Goal: Information Seeking & Learning: Learn about a topic

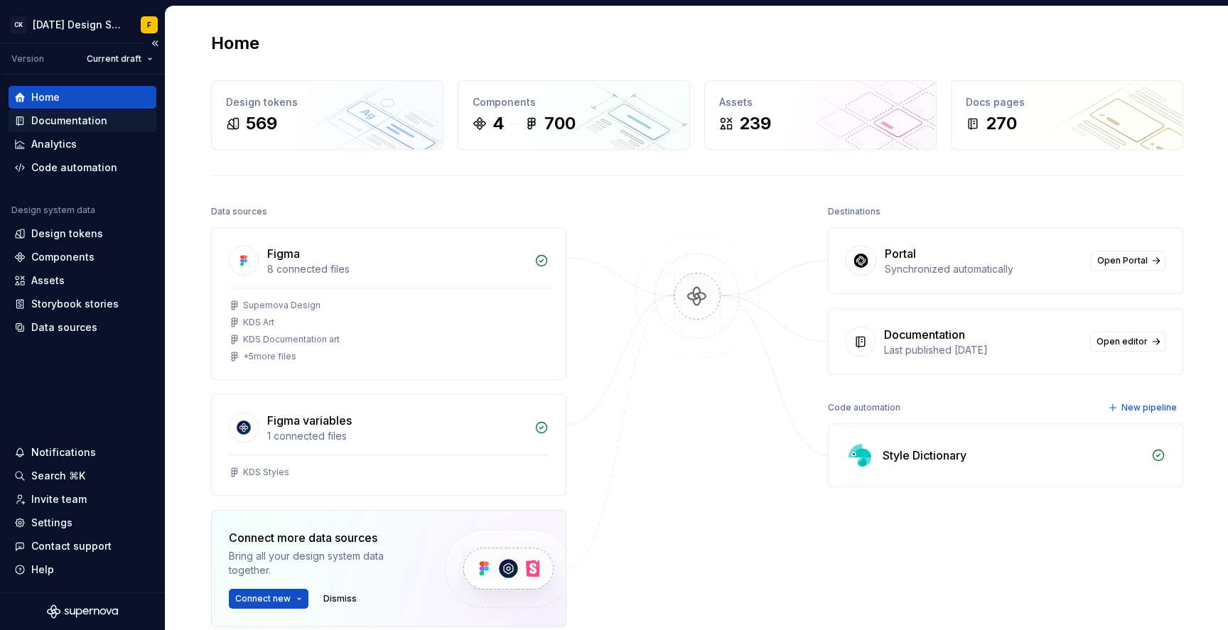
click at [85, 120] on div "Documentation" at bounding box center [69, 121] width 76 height 14
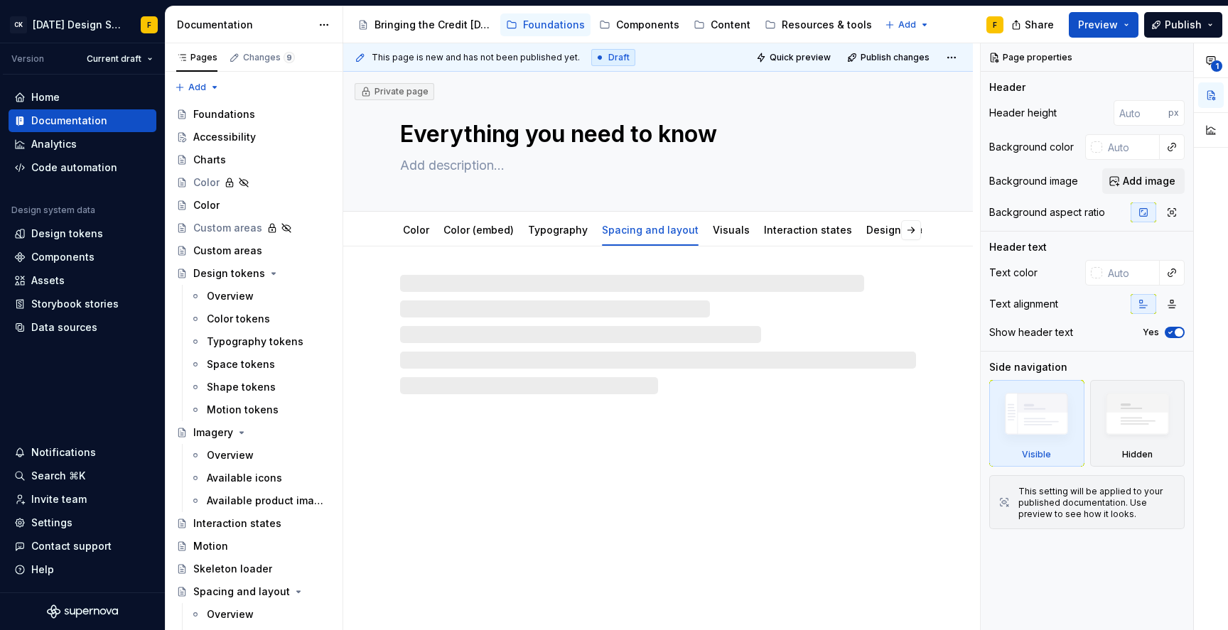
type textarea "*"
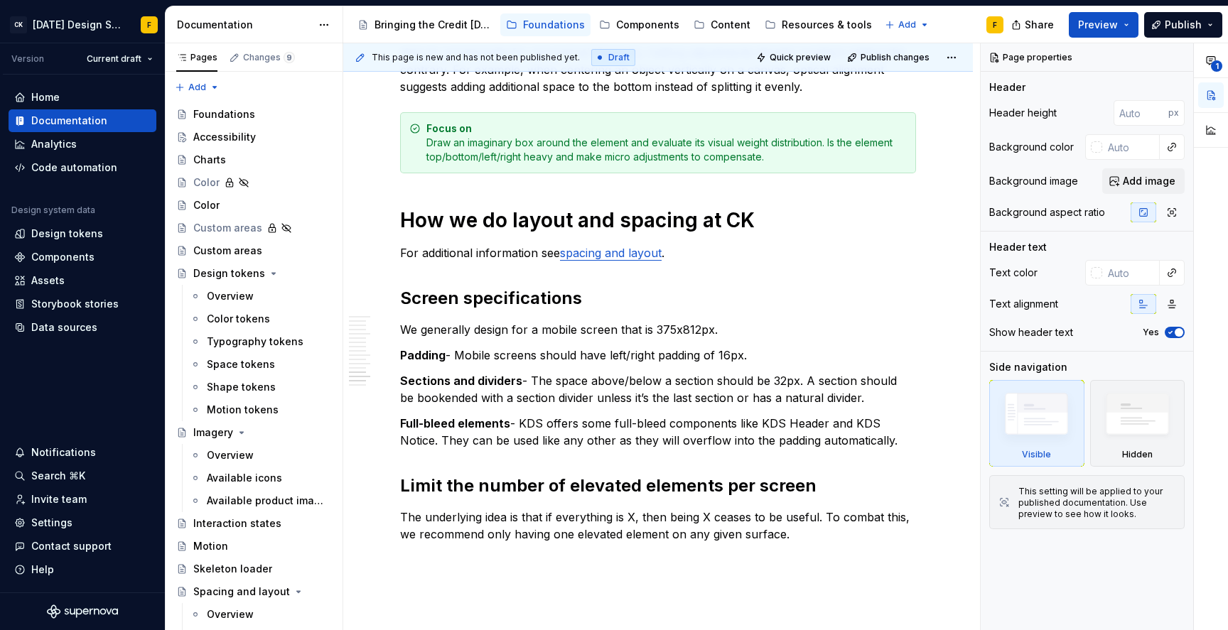
scroll to position [2619, 0]
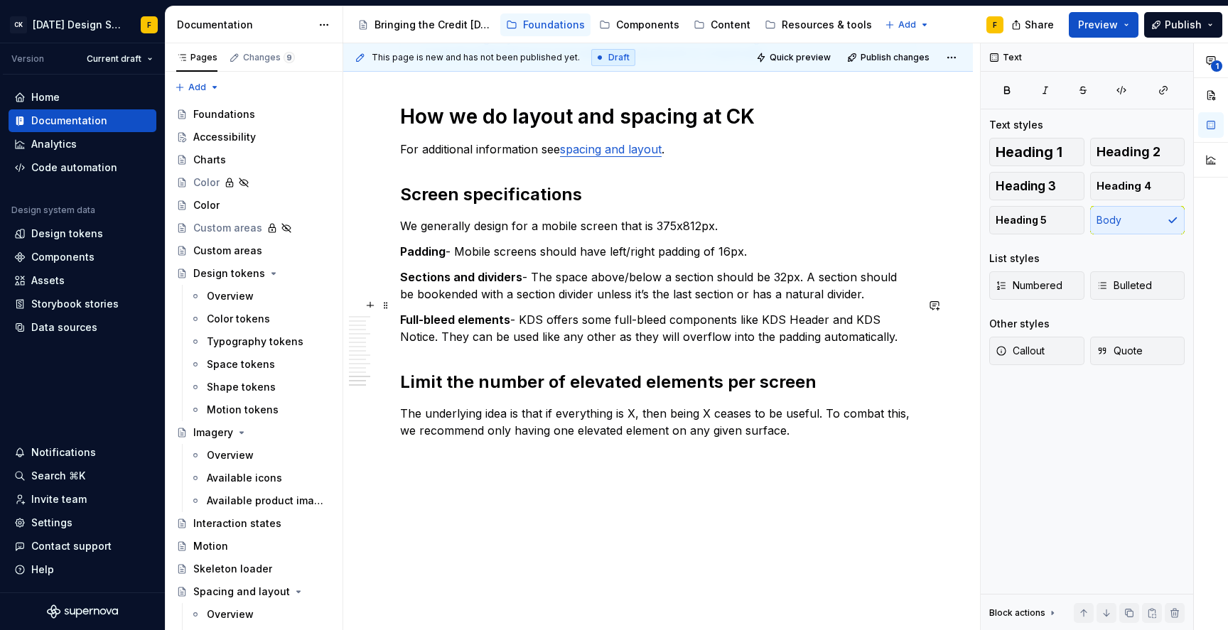
click at [554, 311] on p "Full-bleed elements - KDS offers some full-bleed components like KDS Header and…" at bounding box center [658, 328] width 516 height 34
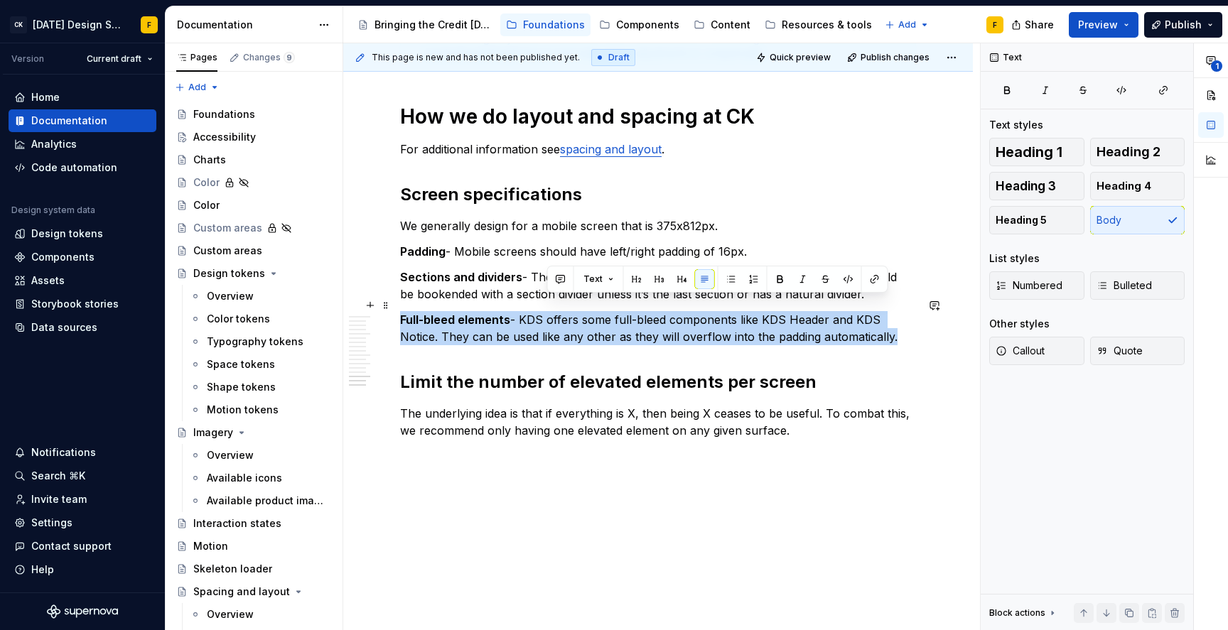
click at [554, 311] on p "Full-bleed elements - KDS offers some full-bleed components like KDS Header and…" at bounding box center [658, 328] width 516 height 34
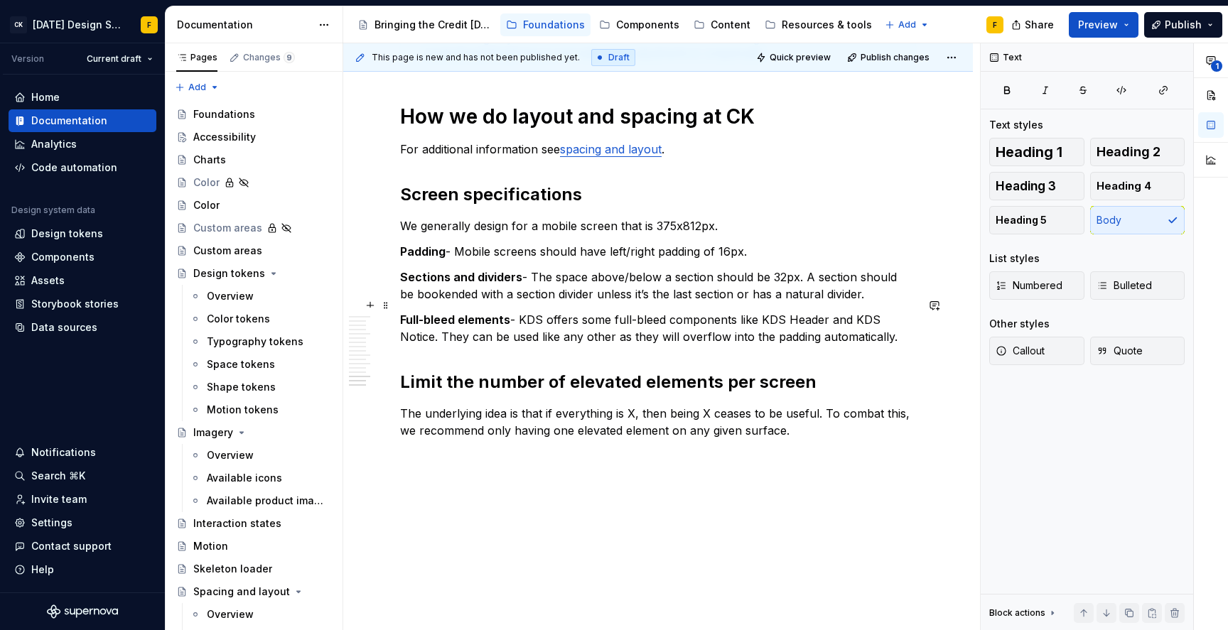
click at [556, 328] on p "Full-bleed elements - KDS offers some full-bleed components like KDS Header and…" at bounding box center [658, 328] width 516 height 34
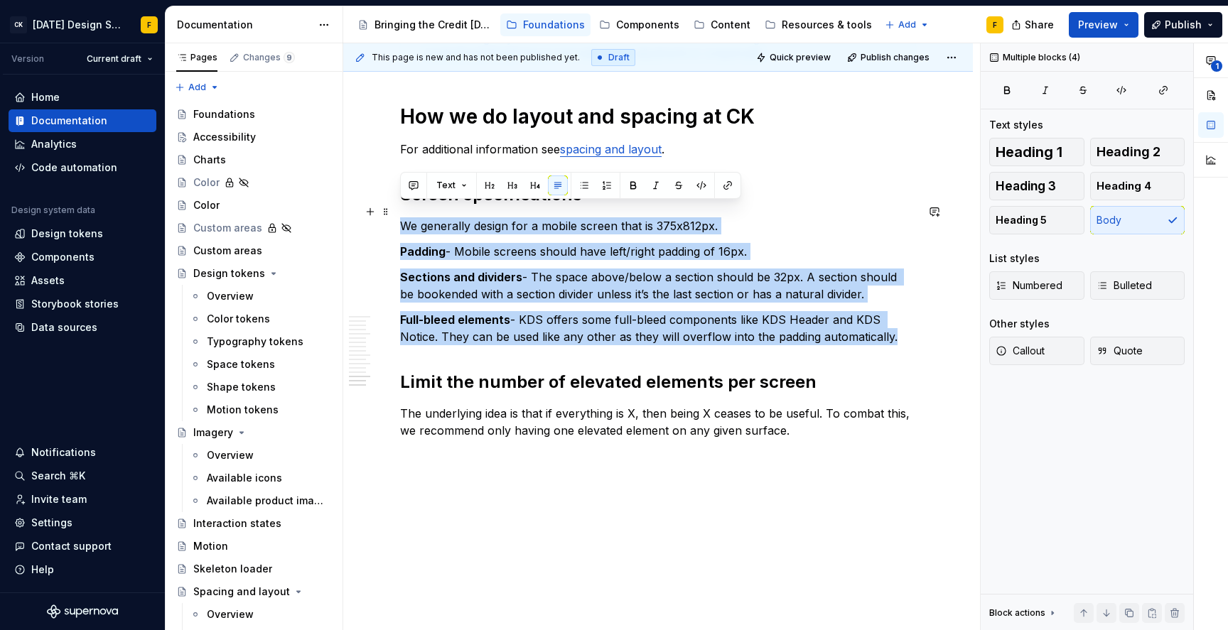
drag, startPoint x: 905, startPoint y: 325, endPoint x: 402, endPoint y: 204, distance: 517.3
paste div
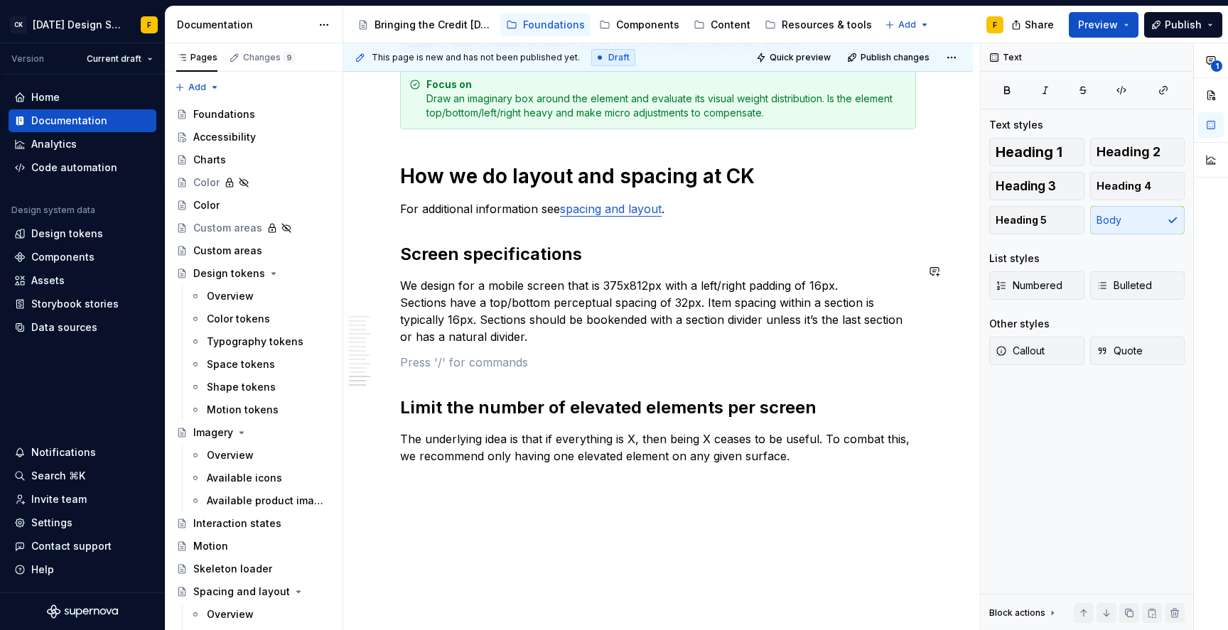
scroll to position [2585, 0]
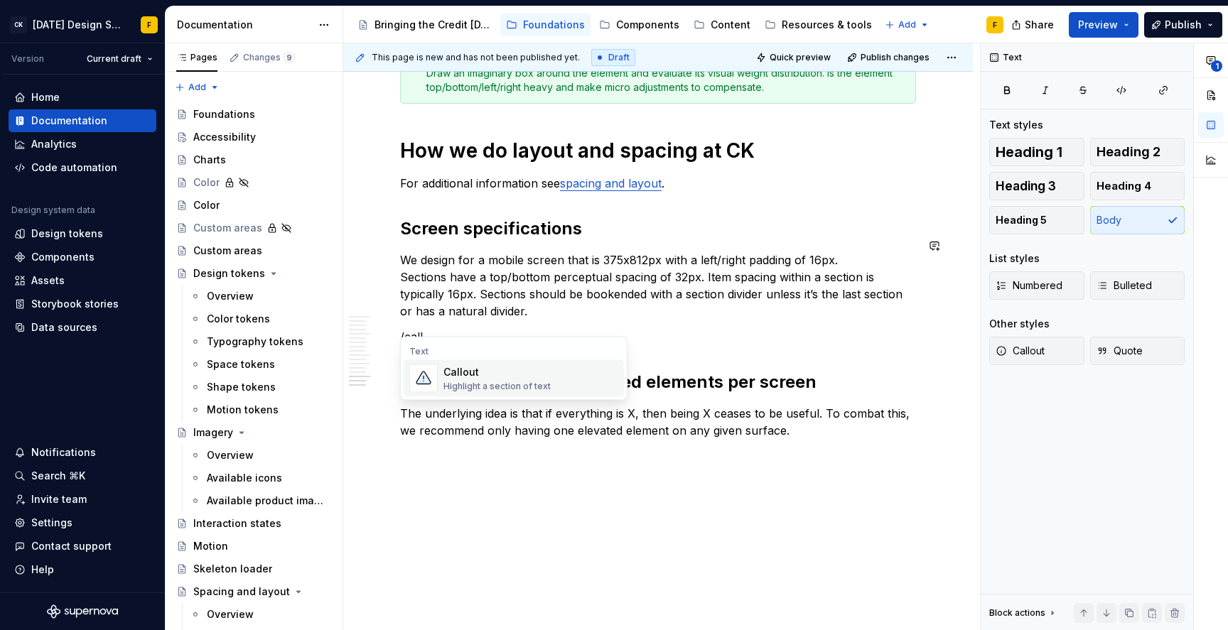
click at [541, 372] on div "Callout" at bounding box center [496, 372] width 107 height 14
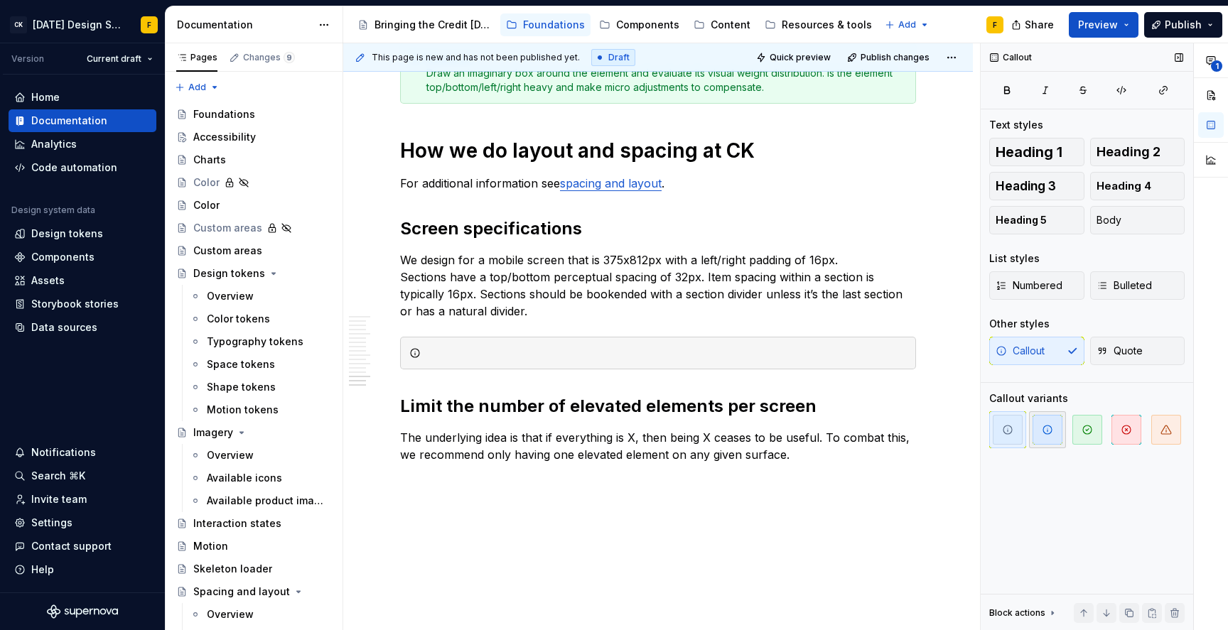
click at [1052, 433] on icon "button" at bounding box center [1047, 429] width 11 height 11
click at [1082, 435] on icon "button" at bounding box center [1086, 429] width 11 height 11
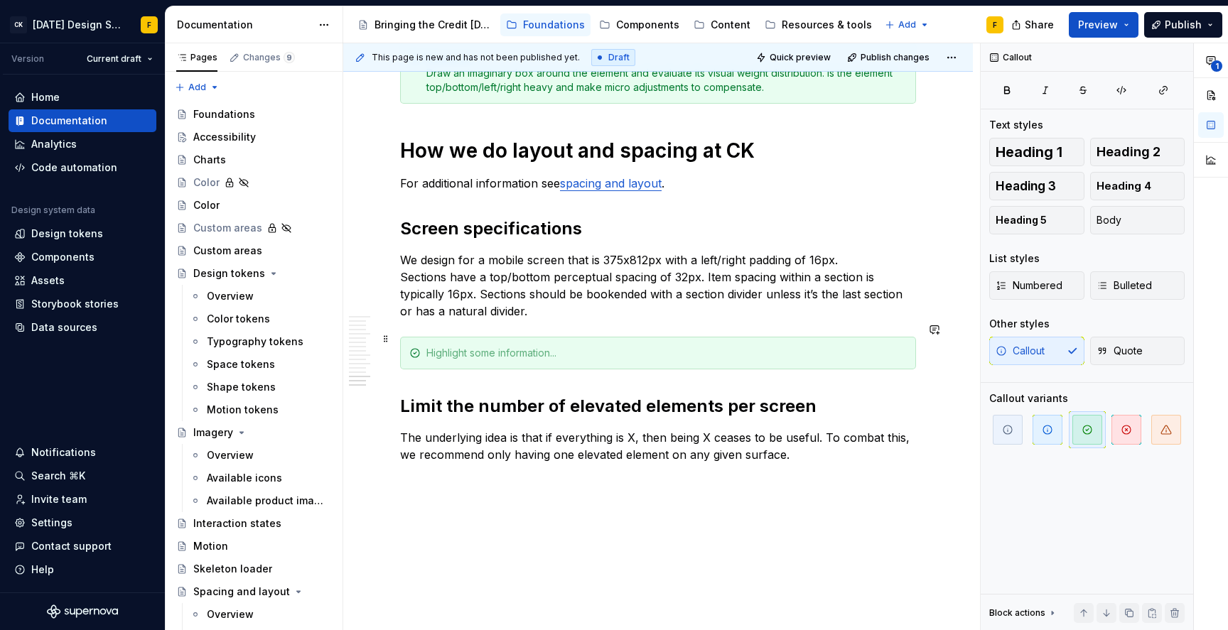
click at [500, 346] on div at bounding box center [666, 353] width 480 height 14
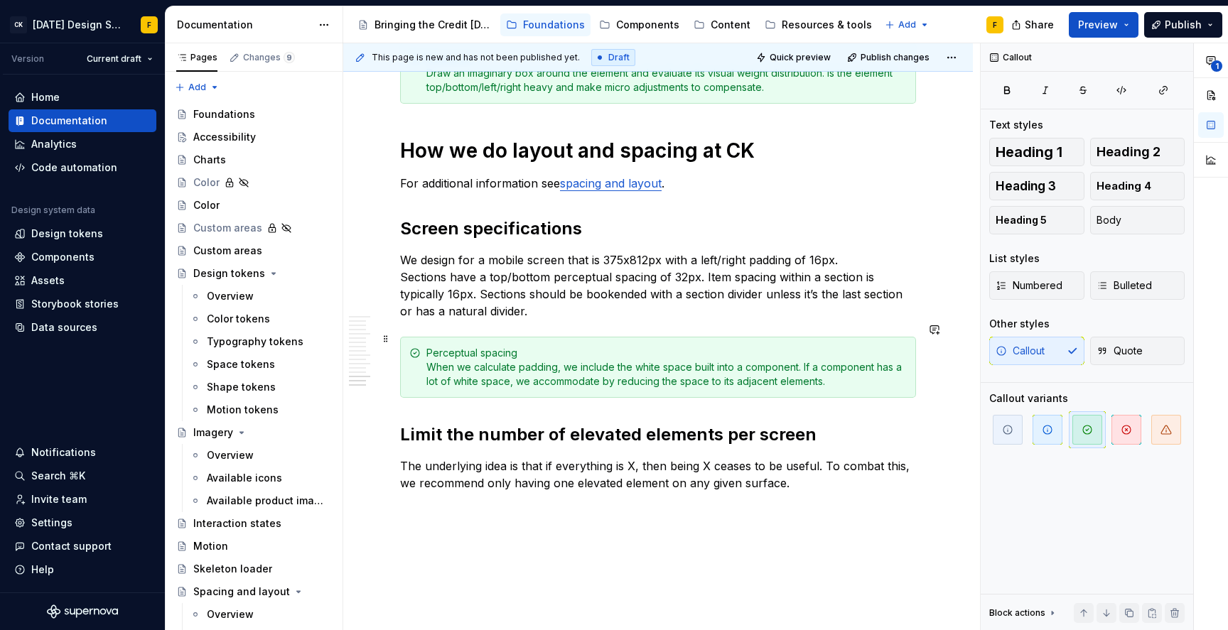
click at [507, 346] on div "Perceptual spacing When we calculate padding, we include the white space built …" at bounding box center [666, 367] width 480 height 43
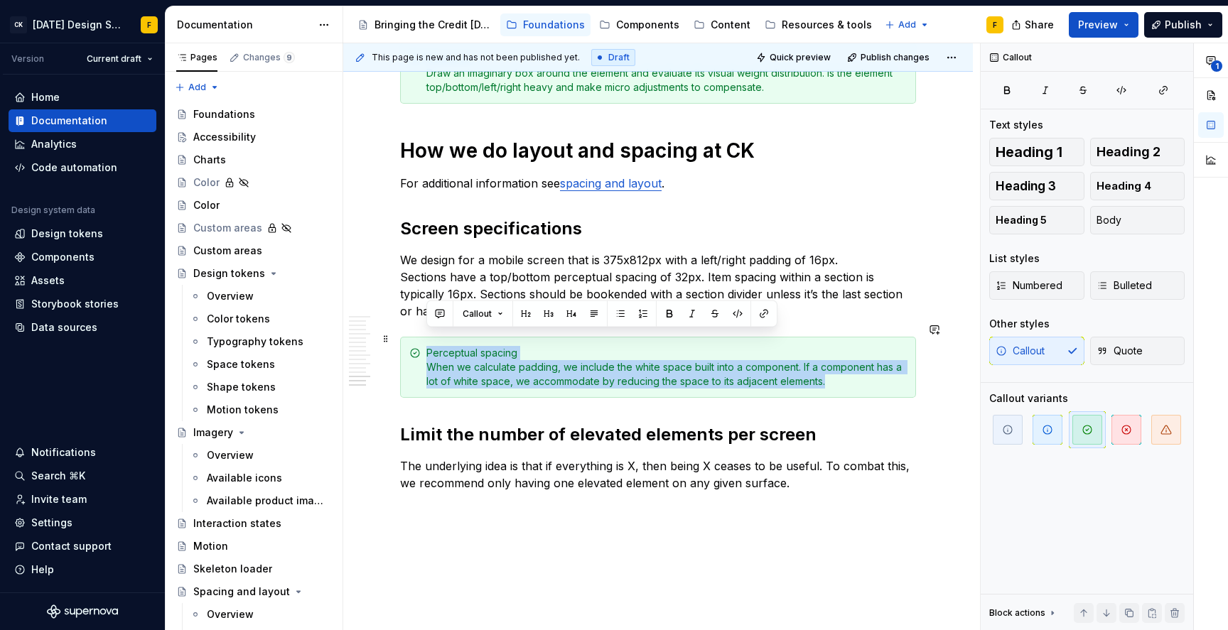
click at [507, 346] on div "Perceptual spacing When we calculate padding, we include the white space built …" at bounding box center [666, 367] width 480 height 43
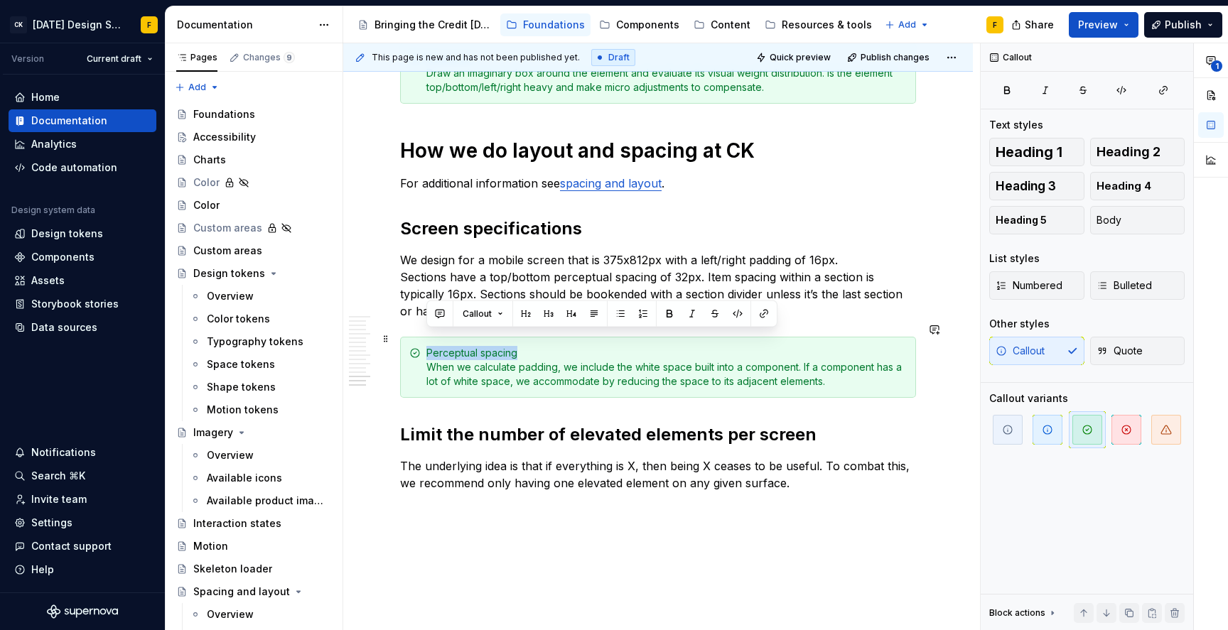
drag, startPoint x: 526, startPoint y: 333, endPoint x: 428, endPoint y: 332, distance: 97.3
click at [428, 346] on div "Perceptual spacing When we calculate padding, we include the white space built …" at bounding box center [666, 367] width 480 height 43
click at [661, 312] on button "button" at bounding box center [669, 314] width 20 height 20
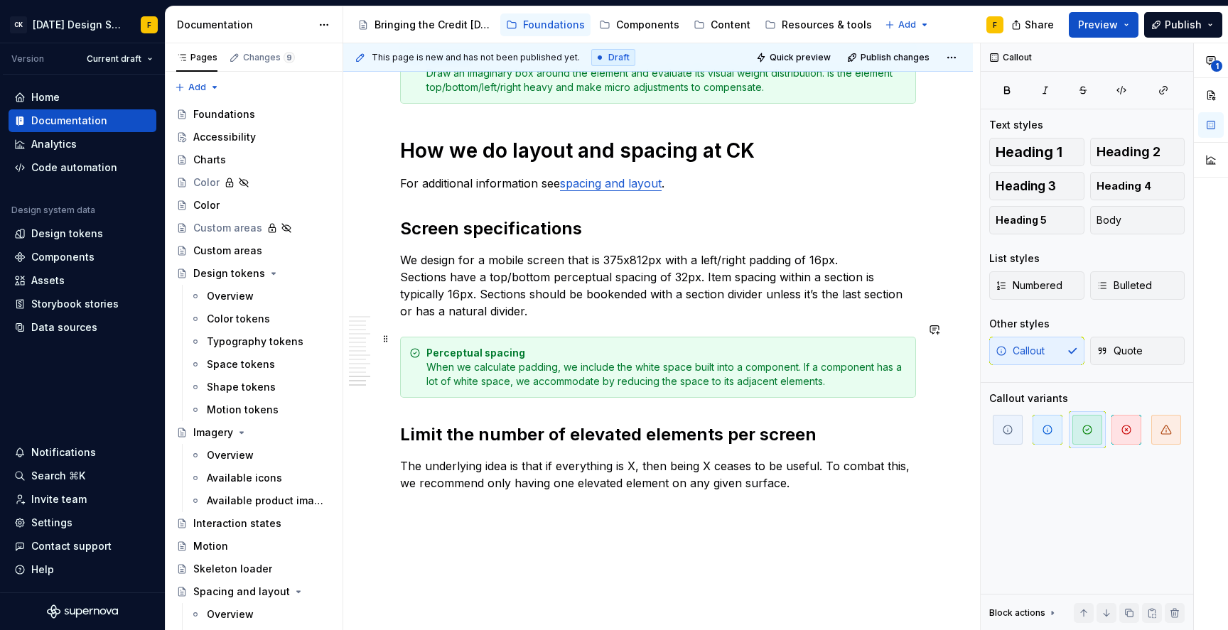
click at [467, 352] on div "Perceptual spacing When we calculate padding, we include the white space built …" at bounding box center [666, 367] width 480 height 43
click at [465, 352] on div "Perceptual spacing When we calculate padding, we include the white space built …" at bounding box center [666, 367] width 480 height 43
click at [592, 353] on div "Perceptual spacing When calculating padding, we include the white space built i…" at bounding box center [666, 367] width 480 height 43
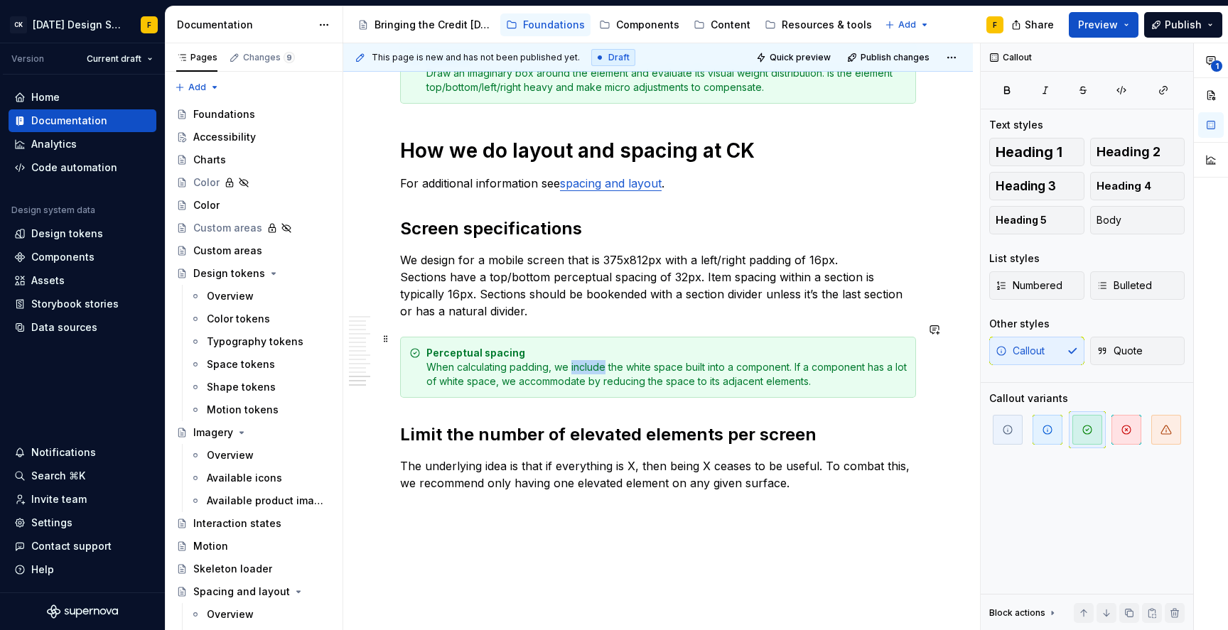
click at [592, 353] on div "Perceptual spacing When calculating padding, we include the white space built i…" at bounding box center [666, 367] width 480 height 43
click at [637, 355] on div "Perceptual spacing When calculating padding, we account for the white space bui…" at bounding box center [666, 367] width 480 height 43
click at [752, 355] on div "Perceptual spacing When calculating padding, we account for any white space bui…" at bounding box center [666, 367] width 480 height 43
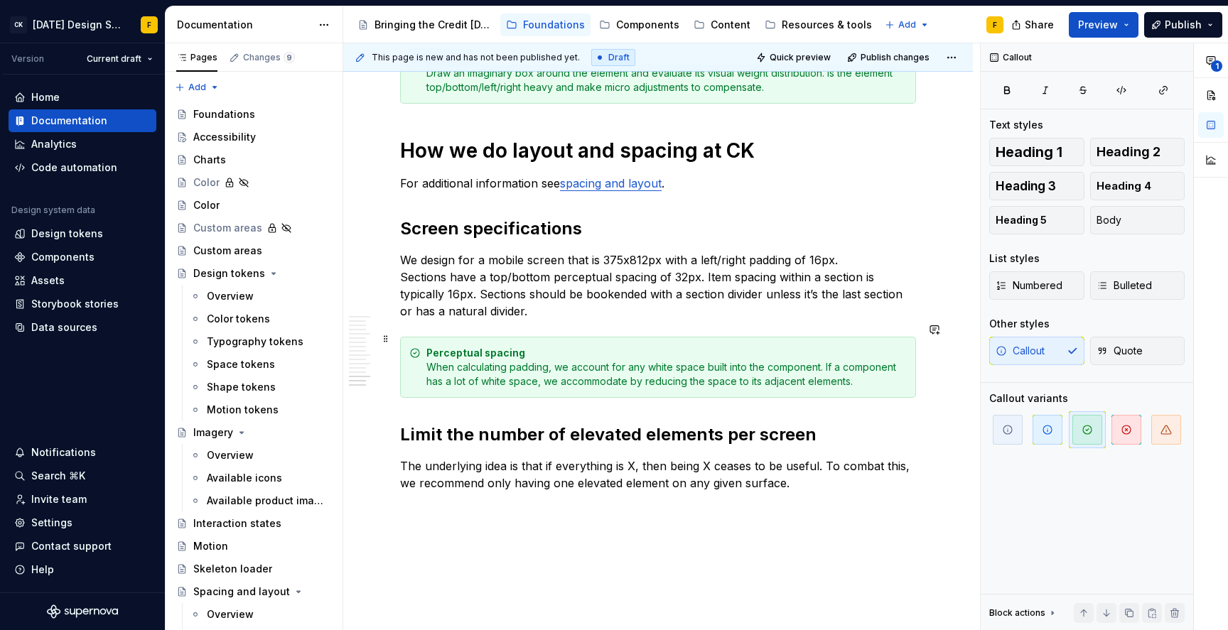
click at [593, 359] on div "Perceptual spacing When calculating padding, we account for any white space bui…" at bounding box center [666, 367] width 480 height 43
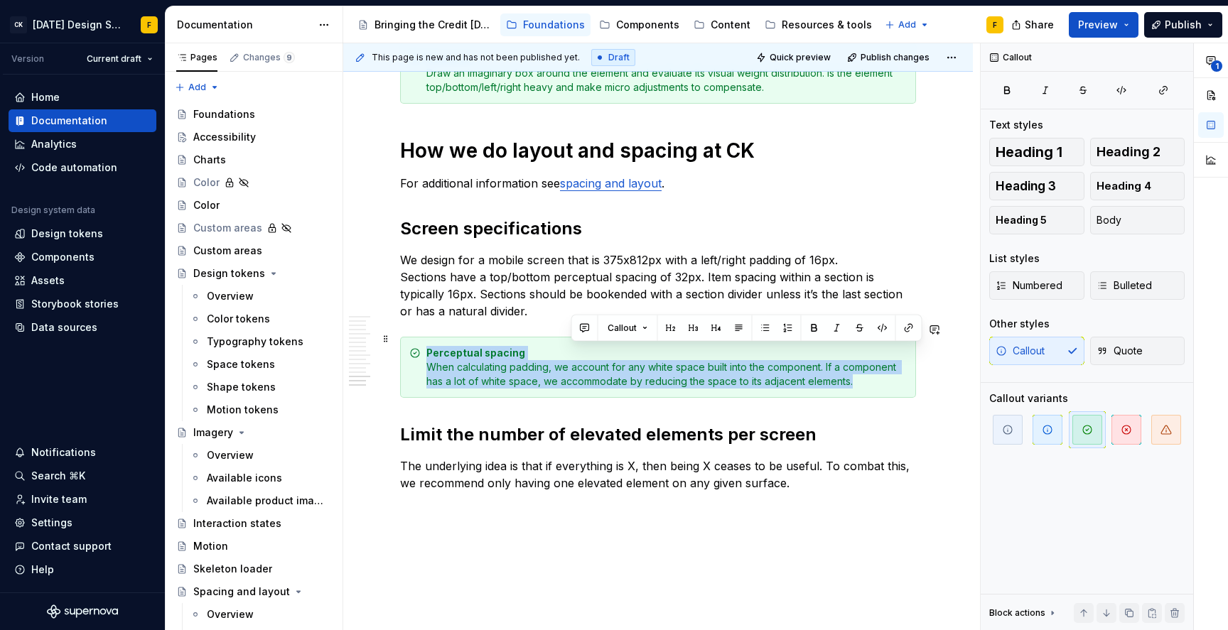
click at [593, 359] on div "Perceptual spacing When calculating padding, we account for any white space bui…" at bounding box center [666, 367] width 480 height 43
drag, startPoint x: 862, startPoint y: 373, endPoint x: 428, endPoint y: 352, distance: 433.9
click at [428, 352] on div "Perceptual spacing When calculating padding, we account for any white space bui…" at bounding box center [666, 367] width 480 height 43
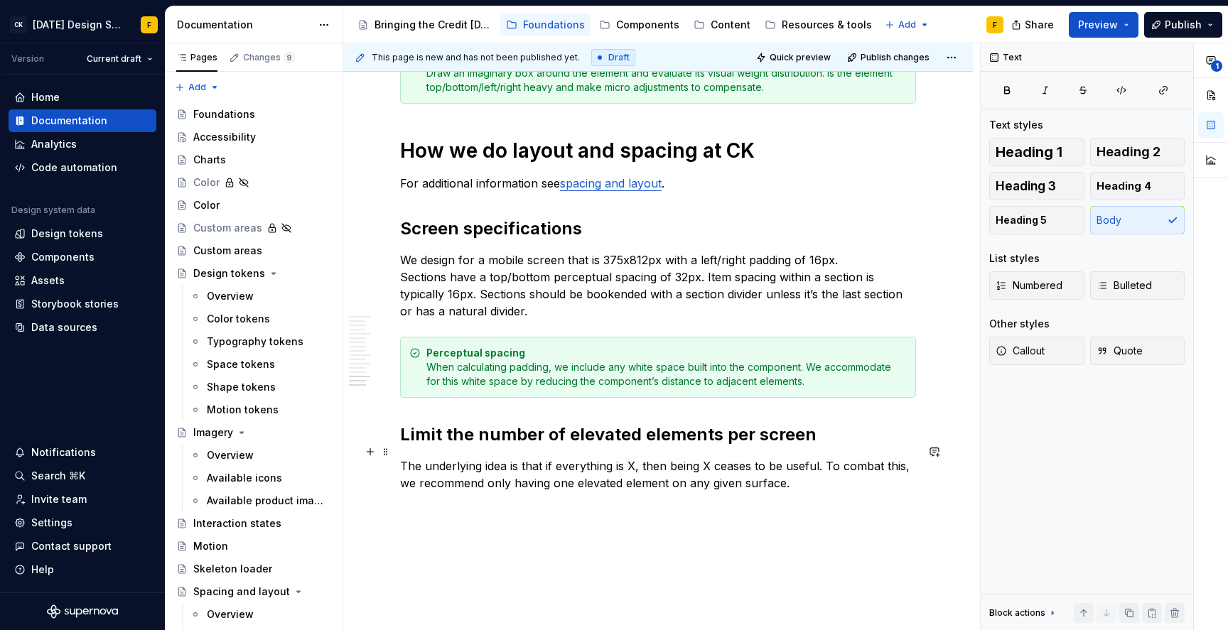
click at [571, 470] on p "The underlying idea is that if everything is X, then being X ceases to be usefu…" at bounding box center [658, 475] width 516 height 34
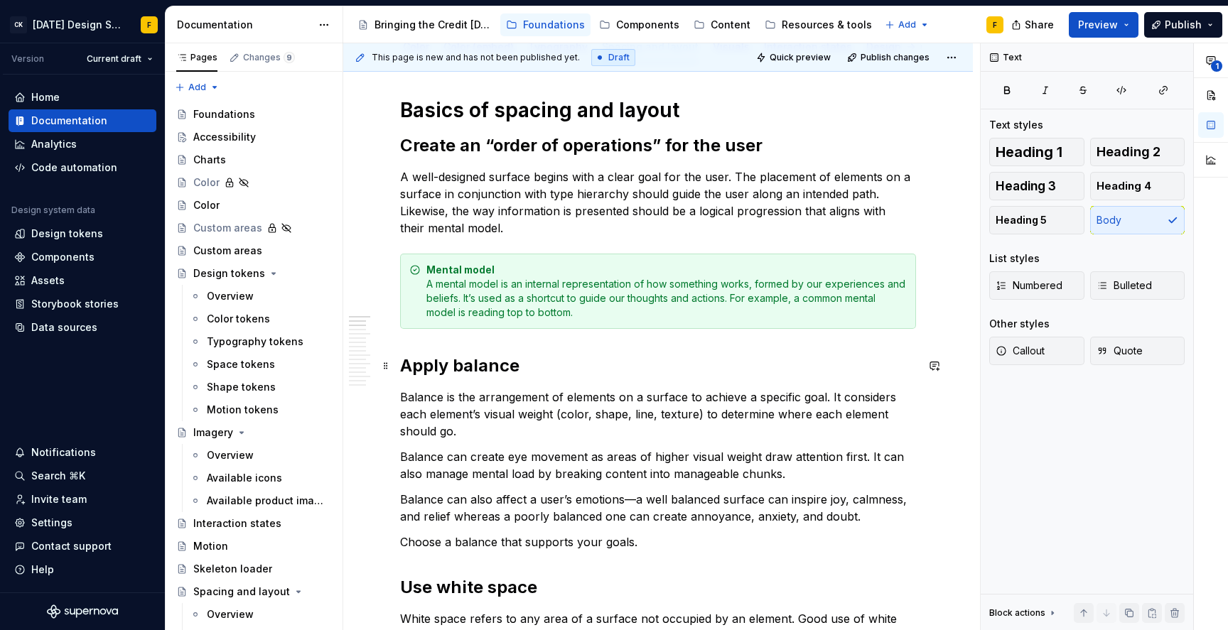
scroll to position [0, 0]
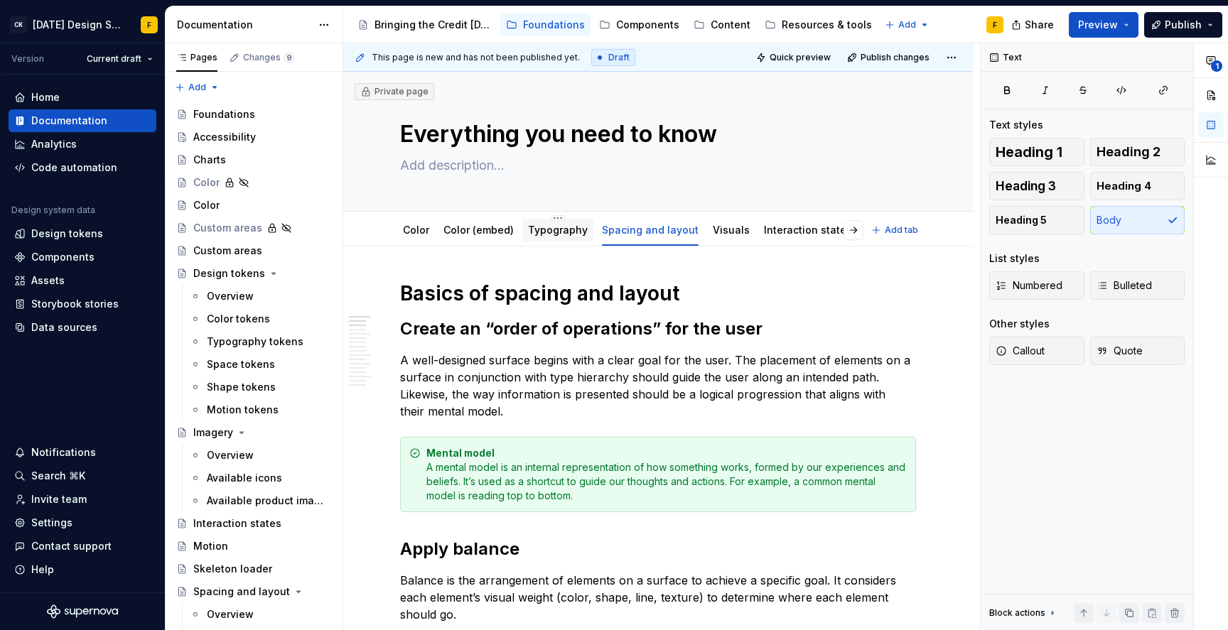
click at [570, 226] on link "Typography" at bounding box center [558, 230] width 60 height 12
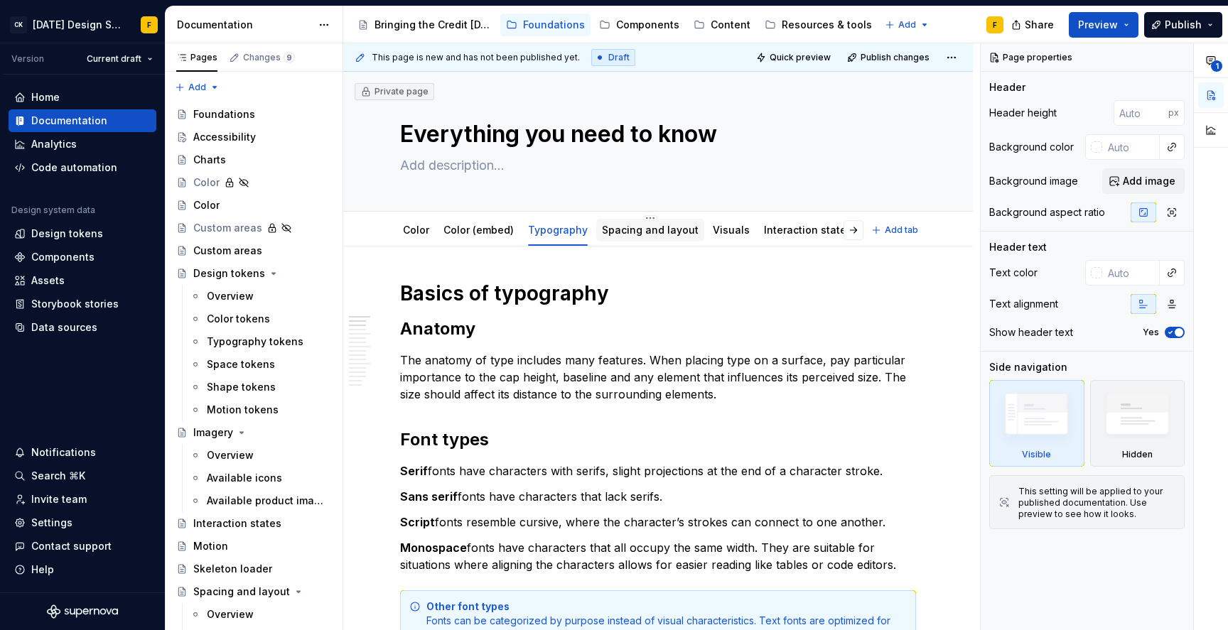
click at [617, 232] on link "Spacing and layout" at bounding box center [650, 230] width 97 height 12
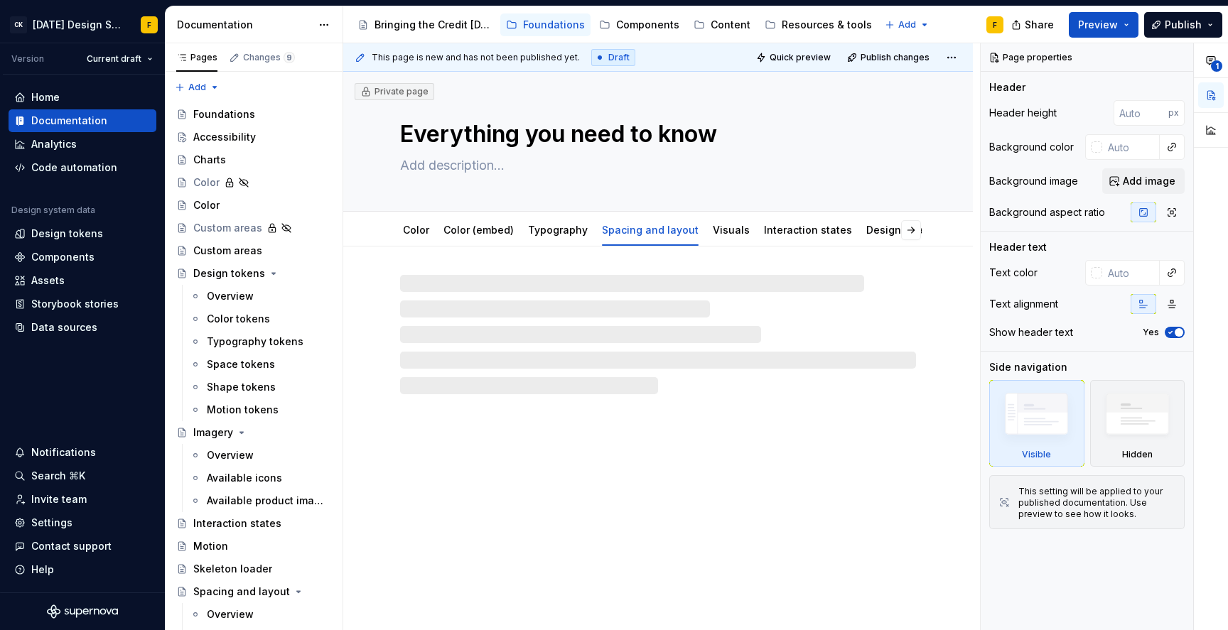
type textarea "*"
